Goal: Transaction & Acquisition: Purchase product/service

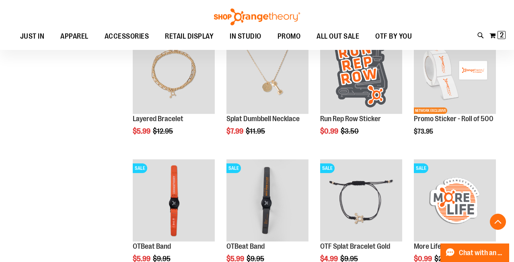
scroll to position [670, 0]
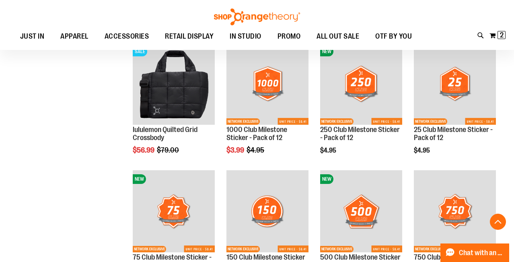
scroll to position [460, 0]
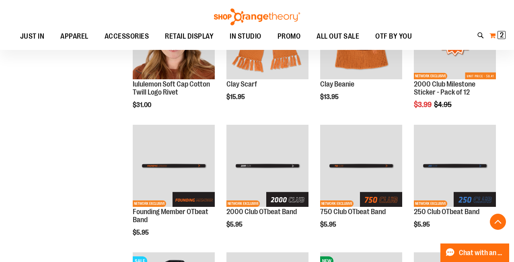
click at [501, 38] on span "2" at bounding box center [502, 35] width 4 height 8
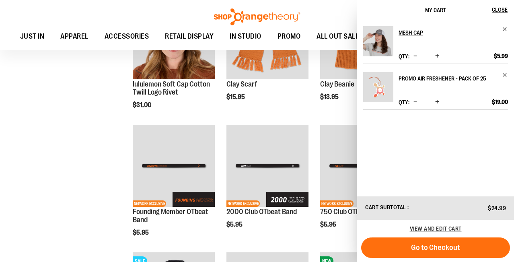
click at [414, 56] on span "Decrease product quantity" at bounding box center [416, 56] width 4 height 8
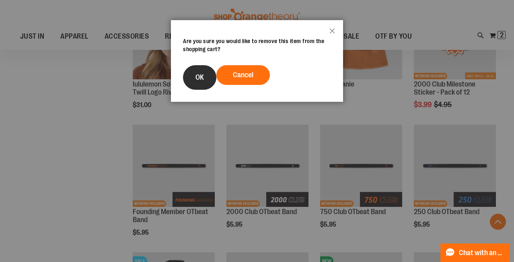
click at [197, 71] on button "OK" at bounding box center [199, 77] width 33 height 25
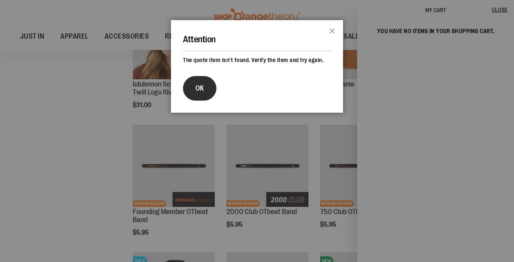
click at [198, 91] on span "OK" at bounding box center [200, 88] width 8 height 8
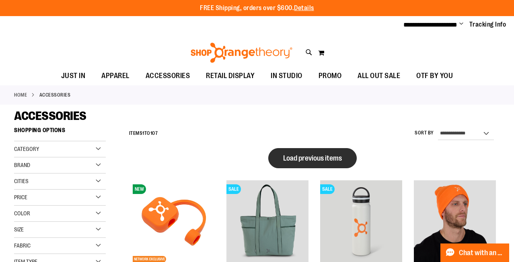
click at [331, 159] on span "Load previous items" at bounding box center [312, 158] width 59 height 8
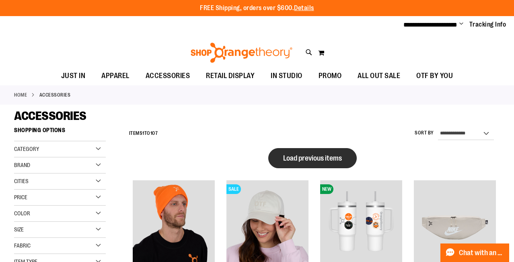
scroll to position [-4, 0]
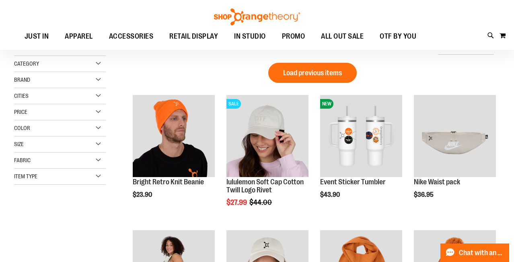
click at [325, 157] on img "product" at bounding box center [361, 136] width 82 height 82
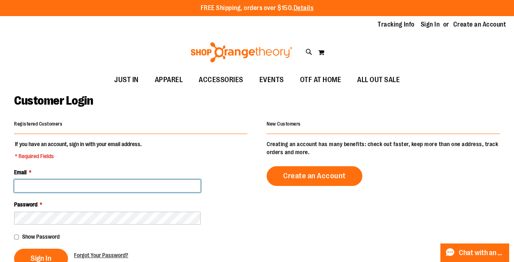
type input "**********"
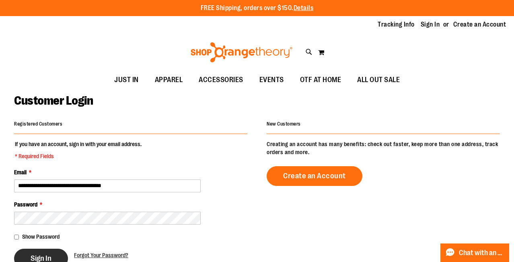
click at [40, 257] on span "Sign In" at bounding box center [41, 258] width 21 height 9
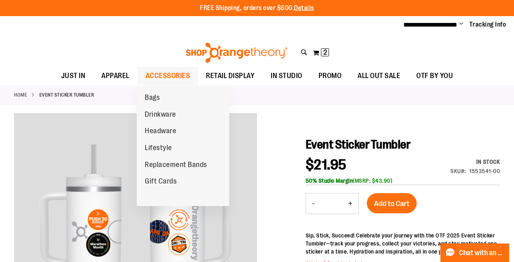
click at [161, 73] on span "ACCESSORIES" at bounding box center [168, 76] width 45 height 18
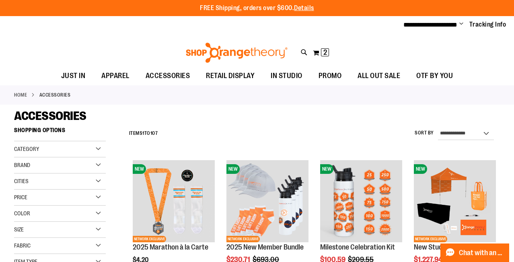
click at [163, 3] on div "FREE Shipping, orders over $600. Details To order the Spring Dri Tri event bund…" at bounding box center [257, 8] width 514 height 16
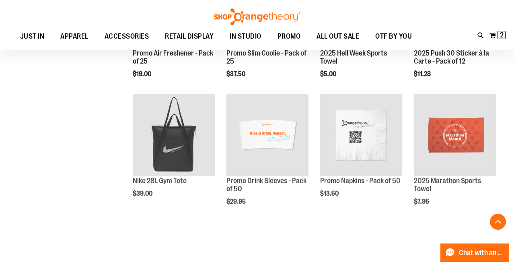
scroll to position [386, 0]
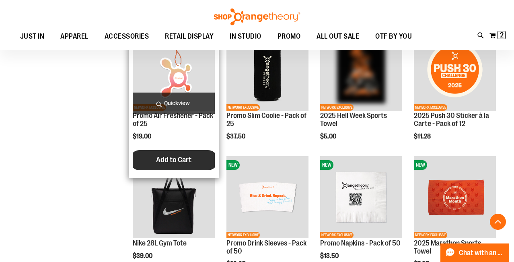
click at [177, 163] on span "Add to Cart" at bounding box center [173, 159] width 35 height 9
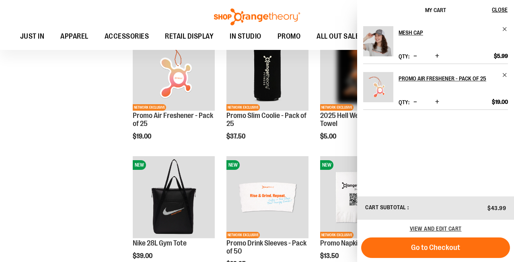
click at [414, 55] on span "Decrease product quantity" at bounding box center [416, 56] width 4 height 8
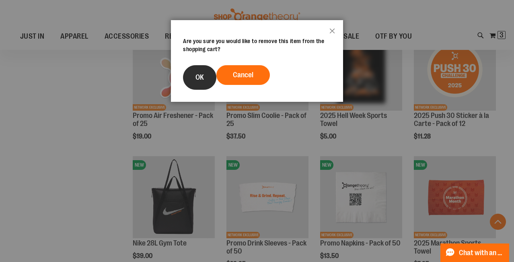
click at [210, 76] on button "OK" at bounding box center [199, 77] width 33 height 25
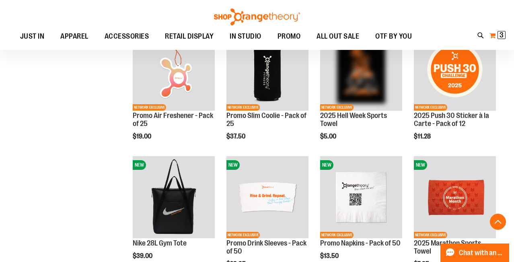
click at [498, 37] on span "3 3 items" at bounding box center [502, 35] width 8 height 8
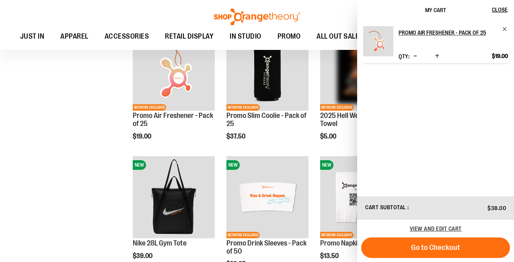
click at [437, 58] on span "Increase product quantity" at bounding box center [437, 56] width 4 height 8
click at [437, 57] on span "Increase product quantity" at bounding box center [437, 56] width 4 height 8
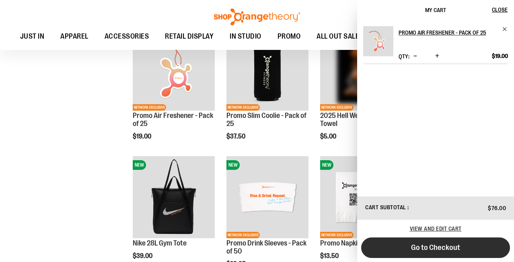
click at [408, 250] on button "Go to Checkout" at bounding box center [435, 247] width 149 height 21
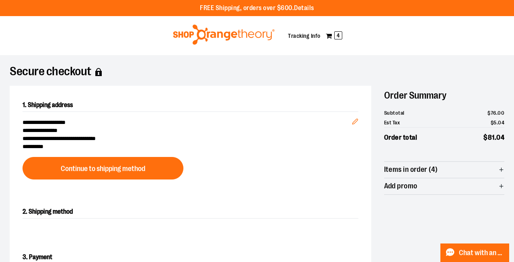
click at [221, 41] on img at bounding box center [224, 35] width 104 height 20
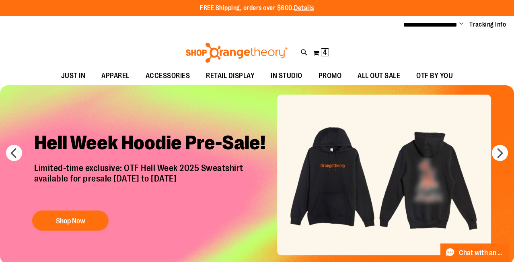
click at [490, 157] on img "Slide 1 of 7" at bounding box center [257, 174] width 514 height 179
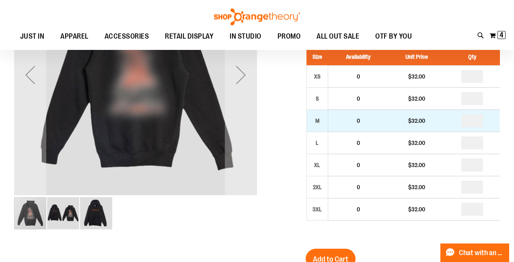
scroll to position [106, 0]
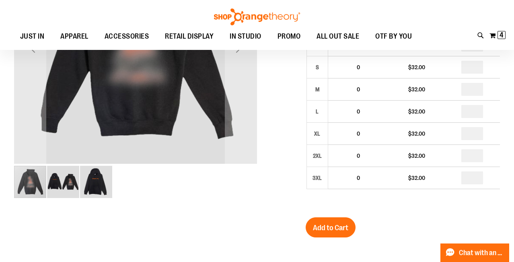
click at [97, 187] on img "image 3 of 3" at bounding box center [96, 182] width 32 height 32
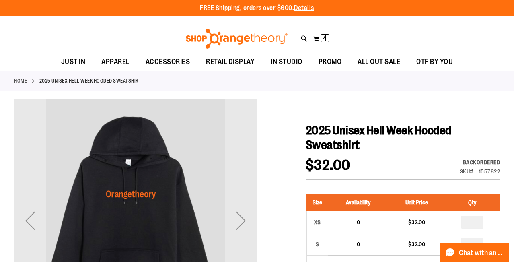
scroll to position [0, 0]
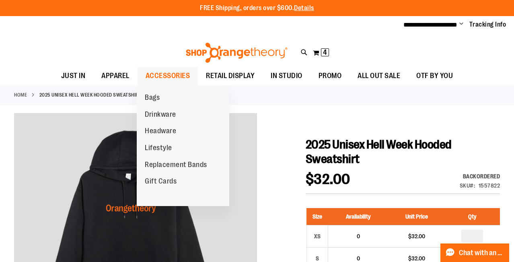
click at [163, 78] on span "ACCESSORIES" at bounding box center [168, 76] width 45 height 18
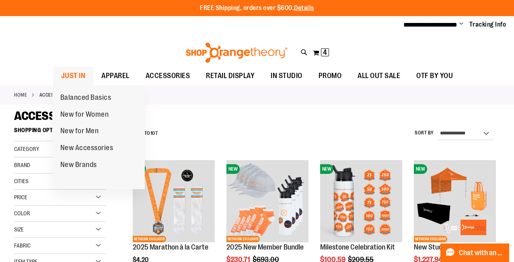
click at [74, 74] on span "JUST IN" at bounding box center [73, 76] width 25 height 18
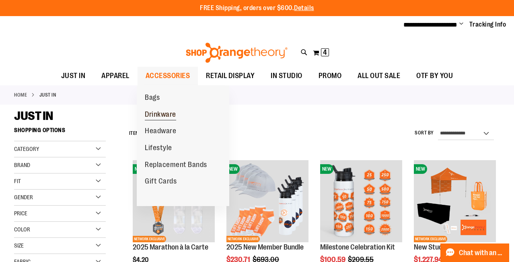
click at [152, 107] on link "Drinkware" at bounding box center [160, 114] width 47 height 17
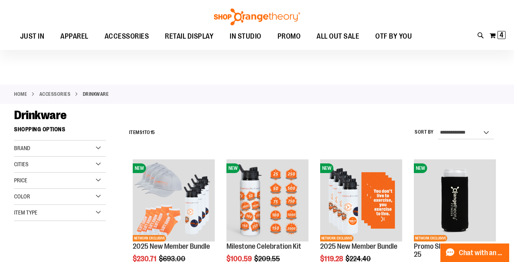
scroll to position [290, 0]
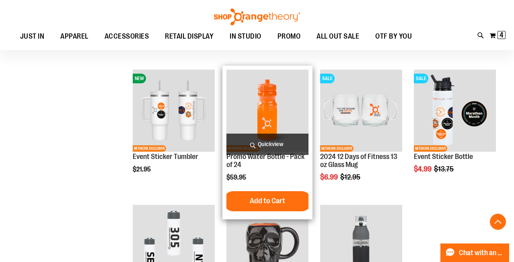
scroll to position [360, 0]
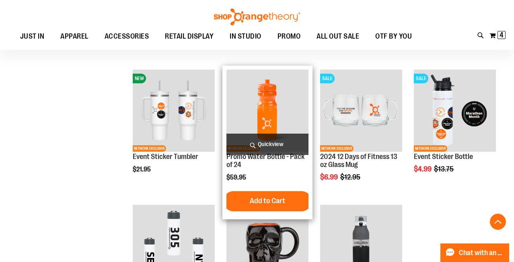
click at [269, 109] on img "product" at bounding box center [268, 111] width 82 height 82
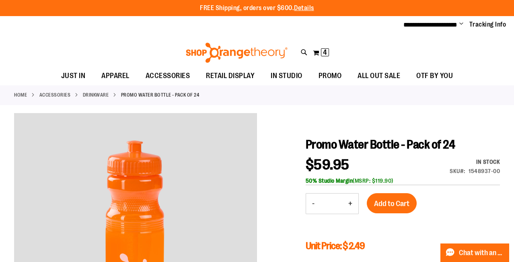
click at [351, 199] on button "+" at bounding box center [350, 204] width 16 height 20
type input "*"
click at [410, 210] on button "Add to Cart" at bounding box center [392, 203] width 50 height 20
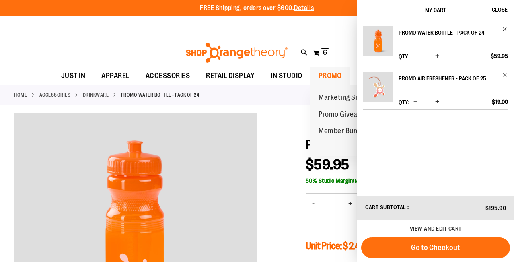
click at [325, 72] on span "PROMO" at bounding box center [330, 76] width 23 height 18
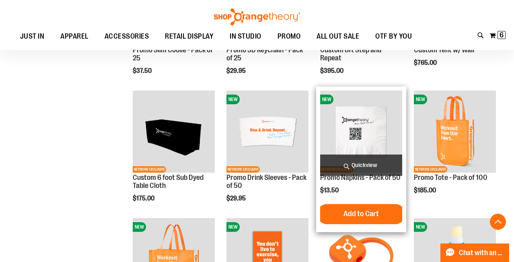
scroll to position [327, 0]
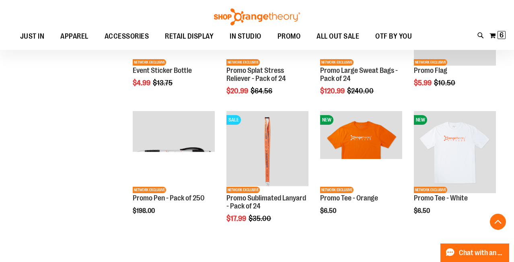
scroll to position [1077, 0]
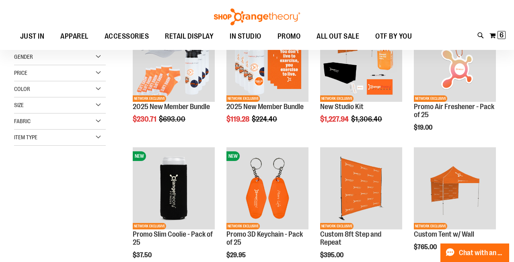
scroll to position [82, 0]
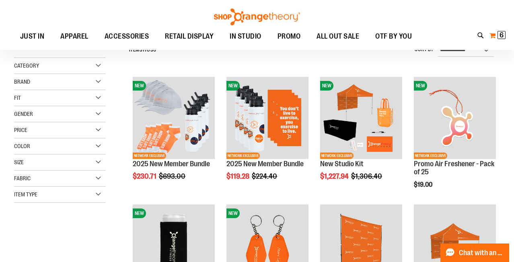
click at [501, 39] on span "6 6 items" at bounding box center [502, 35] width 8 height 8
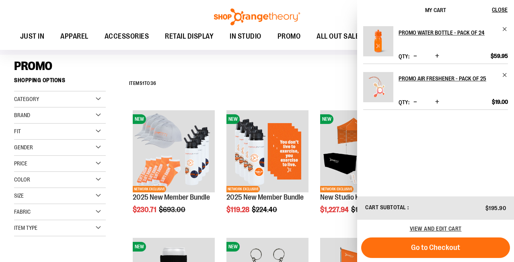
scroll to position [45, 0]
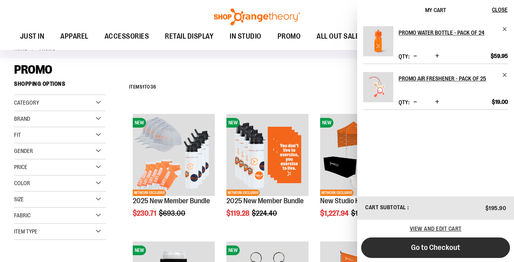
click at [441, 251] on span "Go to Checkout" at bounding box center [435, 247] width 49 height 9
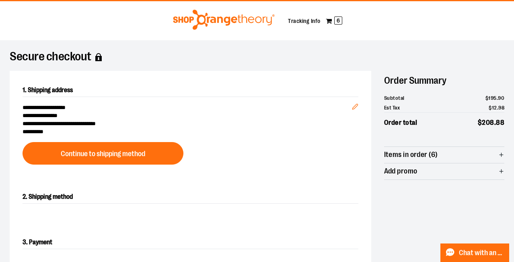
scroll to position [16, 0]
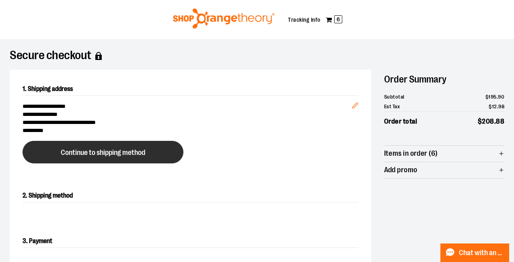
click at [139, 153] on span "Continue to shipping method" at bounding box center [103, 153] width 84 height 8
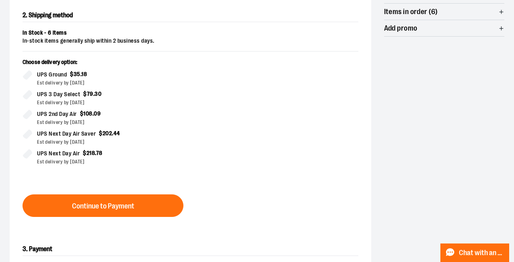
scroll to position [184, 0]
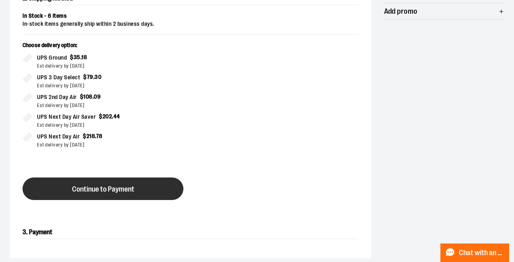
click at [96, 188] on span "Continue to Payment" at bounding box center [103, 189] width 62 height 8
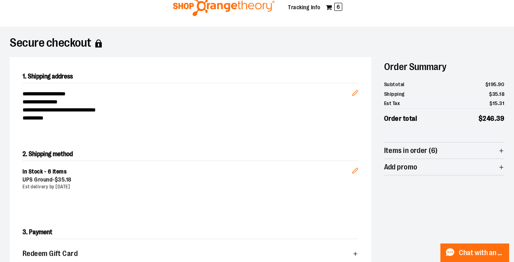
scroll to position [61, 0]
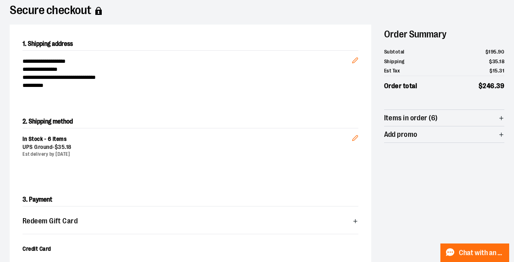
click at [491, 121] on span "Items in order (6)" at bounding box center [444, 118] width 121 height 16
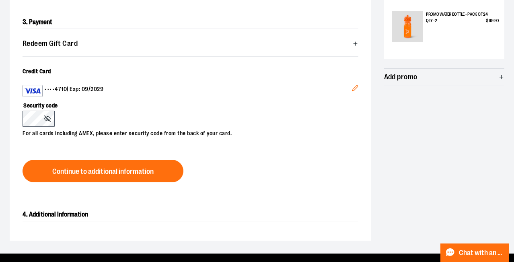
scroll to position [241, 0]
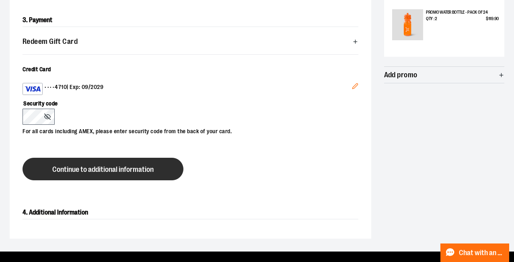
click at [111, 169] on span "Continue to additional information" at bounding box center [102, 170] width 101 height 8
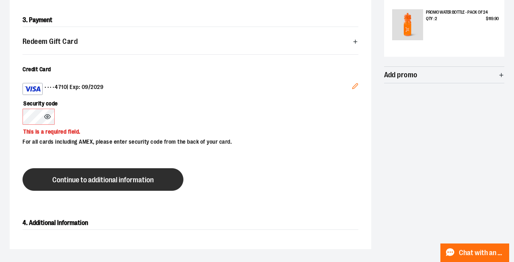
click at [84, 171] on button "Continue to additional information" at bounding box center [103, 179] width 161 height 23
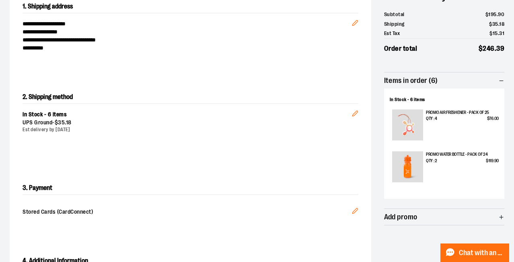
scroll to position [130, 0]
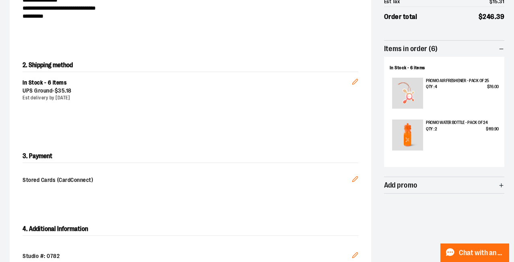
click at [197, 203] on div "3. Payment Stored Cards (CardConnect) Edit" at bounding box center [191, 173] width 362 height 73
click at [122, 177] on span "Stored Cards (CardConnect)" at bounding box center [188, 180] width 330 height 8
click at [359, 179] on button "Edit" at bounding box center [355, 179] width 19 height 21
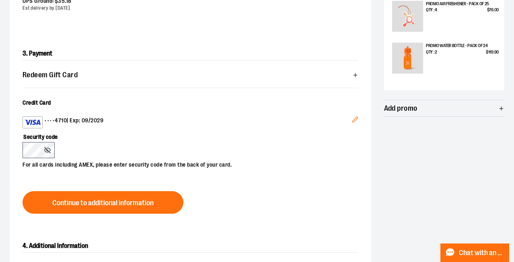
scroll to position [226, 0]
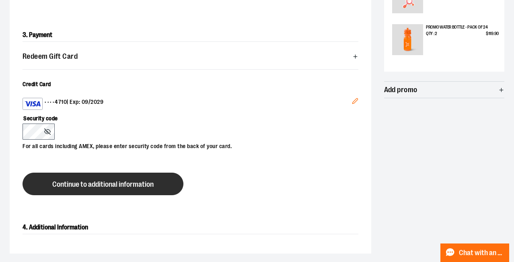
click at [140, 183] on span "Continue to additional information" at bounding box center [102, 185] width 101 height 8
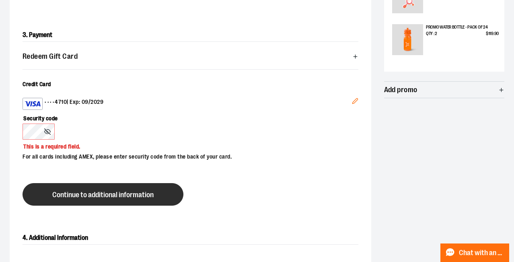
click at [82, 191] on span "Continue to additional information" at bounding box center [102, 195] width 101 height 8
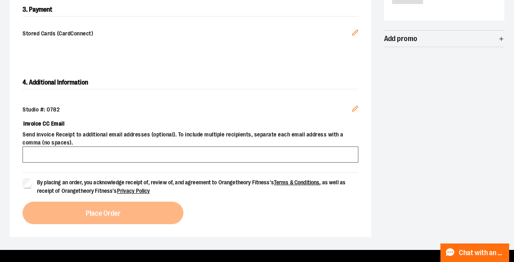
scroll to position [276, 0]
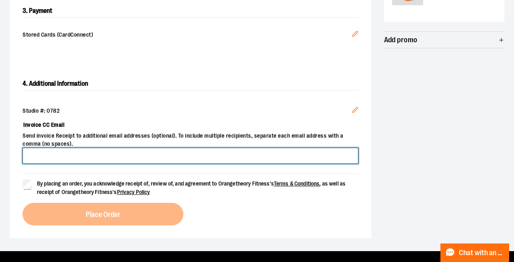
click at [131, 151] on input "Invoice CC Email" at bounding box center [191, 156] width 336 height 16
type input "**********"
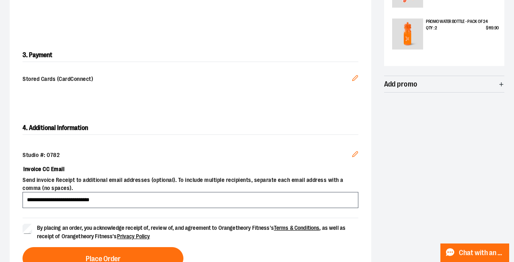
scroll to position [290, 0]
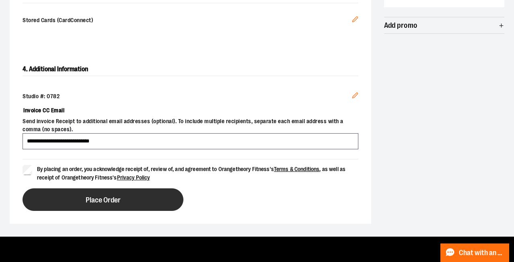
click at [108, 204] on button "Place Order" at bounding box center [103, 199] width 161 height 23
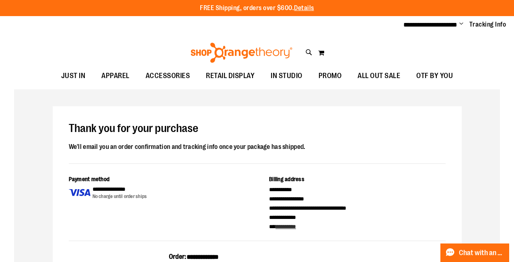
click at [235, 1] on div "FREE Shipping, orders over $600. Details To order the Spring Dri Tri event bund…" at bounding box center [257, 8] width 514 height 16
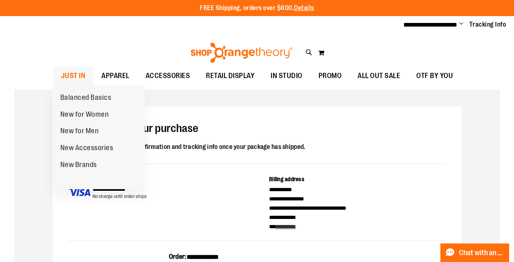
click at [72, 72] on span "JUST IN" at bounding box center [73, 76] width 25 height 18
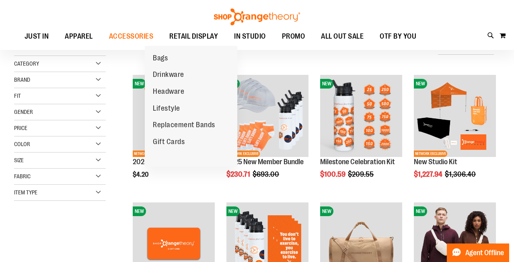
scroll to position [2, 0]
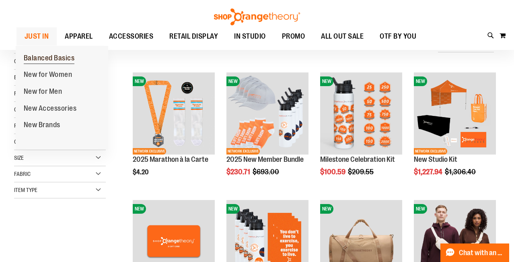
click at [36, 55] on span "Balanced Basics" at bounding box center [49, 59] width 51 height 10
